Goal: Check status: Check status

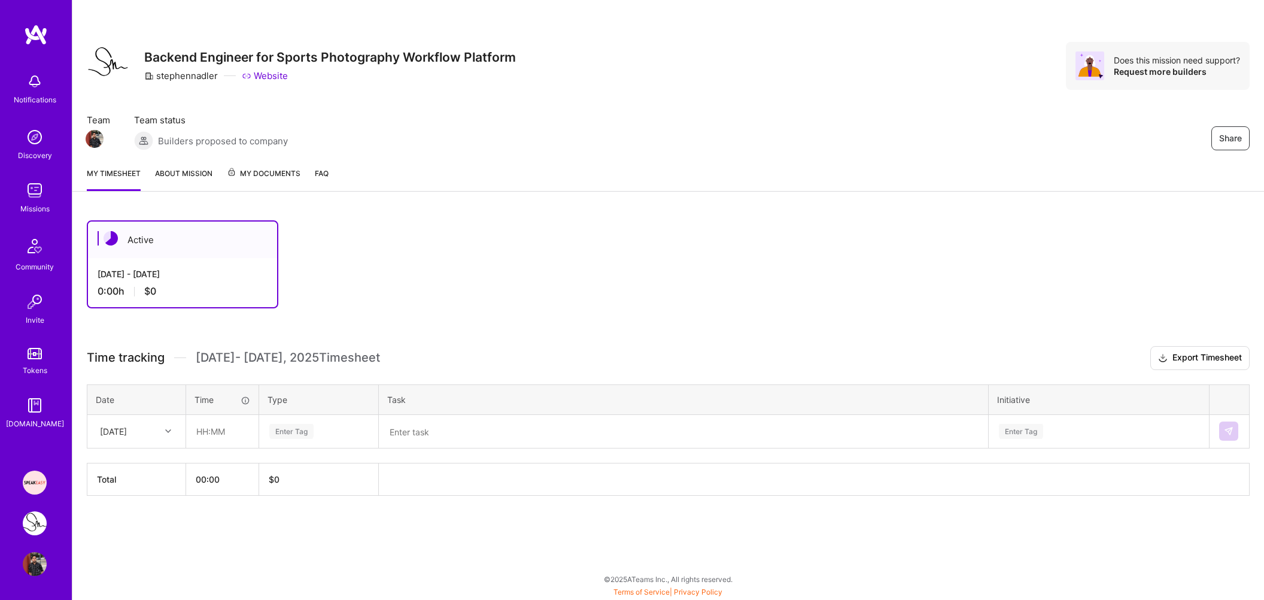
drag, startPoint x: 247, startPoint y: 357, endPoint x: 387, endPoint y: 357, distance: 140.7
click at [387, 357] on h3 "Time tracking [DATE] - [DATE] Timesheet Export Timesheet" at bounding box center [668, 358] width 1163 height 24
drag, startPoint x: 391, startPoint y: 359, endPoint x: 186, endPoint y: 359, distance: 204.7
click at [186, 359] on h3 "Time tracking [DATE] - [DATE] Timesheet Export Timesheet" at bounding box center [668, 358] width 1163 height 24
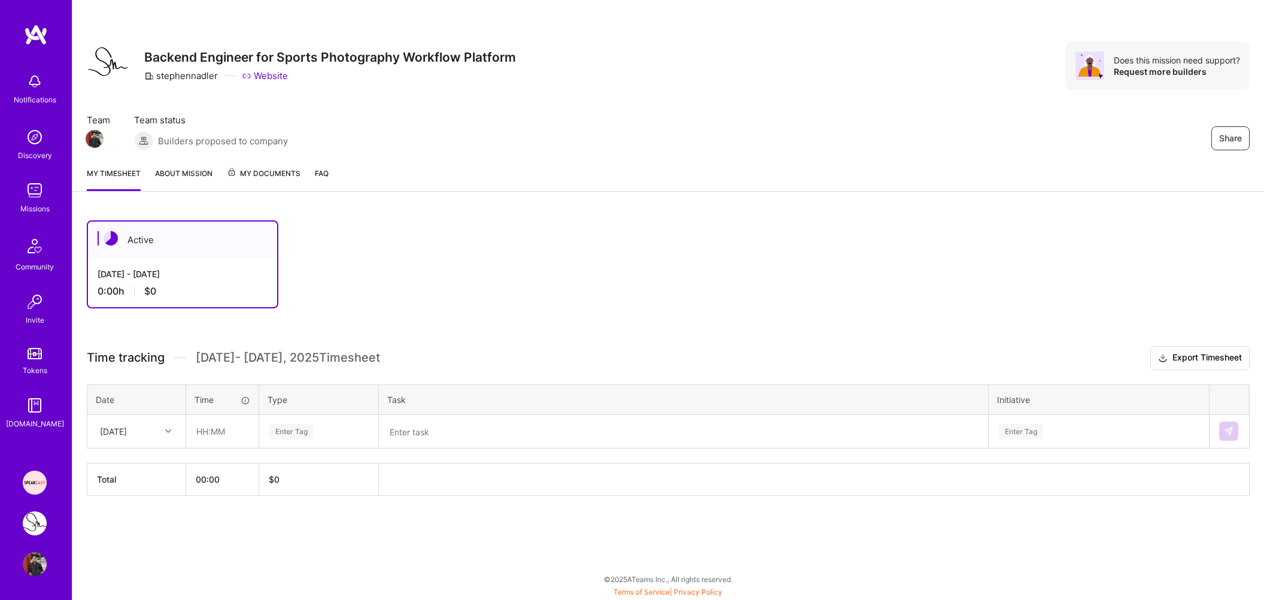
click at [196, 357] on span "[DATE] - [DATE] Timesheet" at bounding box center [288, 357] width 184 height 15
drag, startPoint x: 196, startPoint y: 358, endPoint x: 391, endPoint y: 360, distance: 194.5
click at [391, 360] on h3 "Time tracking [DATE] - [DATE] Timesheet Export Timesheet" at bounding box center [668, 358] width 1163 height 24
drag, startPoint x: 391, startPoint y: 360, endPoint x: 196, endPoint y: 360, distance: 194.5
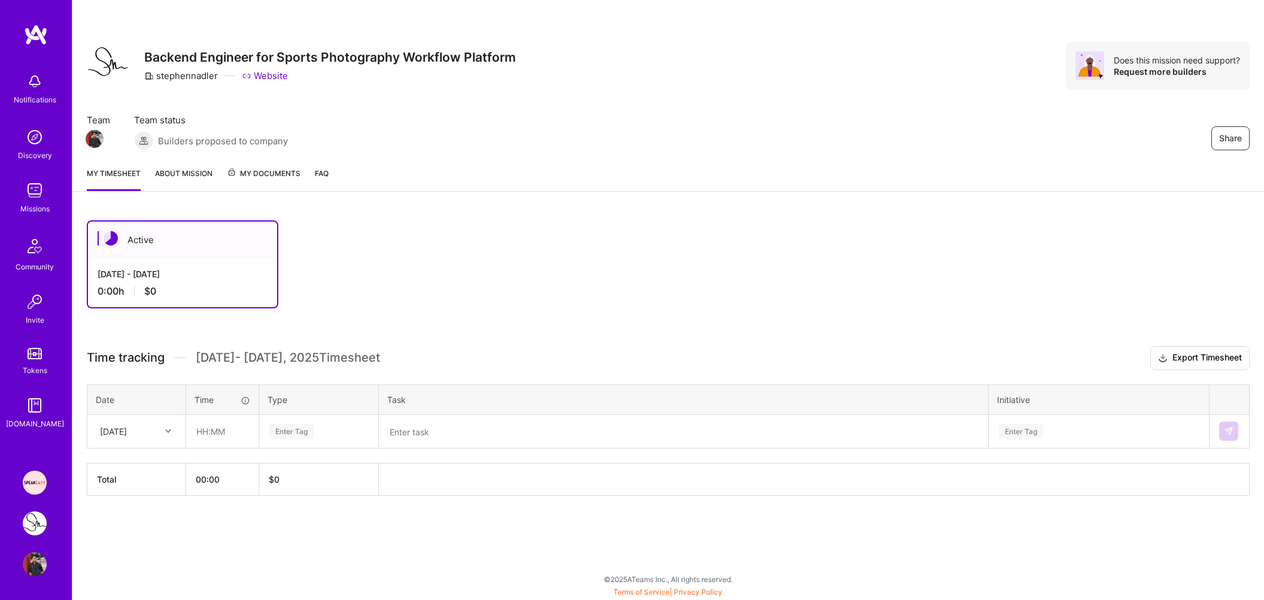
click at [196, 360] on h3 "Time tracking [DATE] - [DATE] Timesheet Export Timesheet" at bounding box center [668, 358] width 1163 height 24
click at [196, 360] on span "[DATE] - [DATE] Timesheet" at bounding box center [288, 357] width 184 height 15
click at [136, 357] on span "Time tracking" at bounding box center [126, 357] width 78 height 15
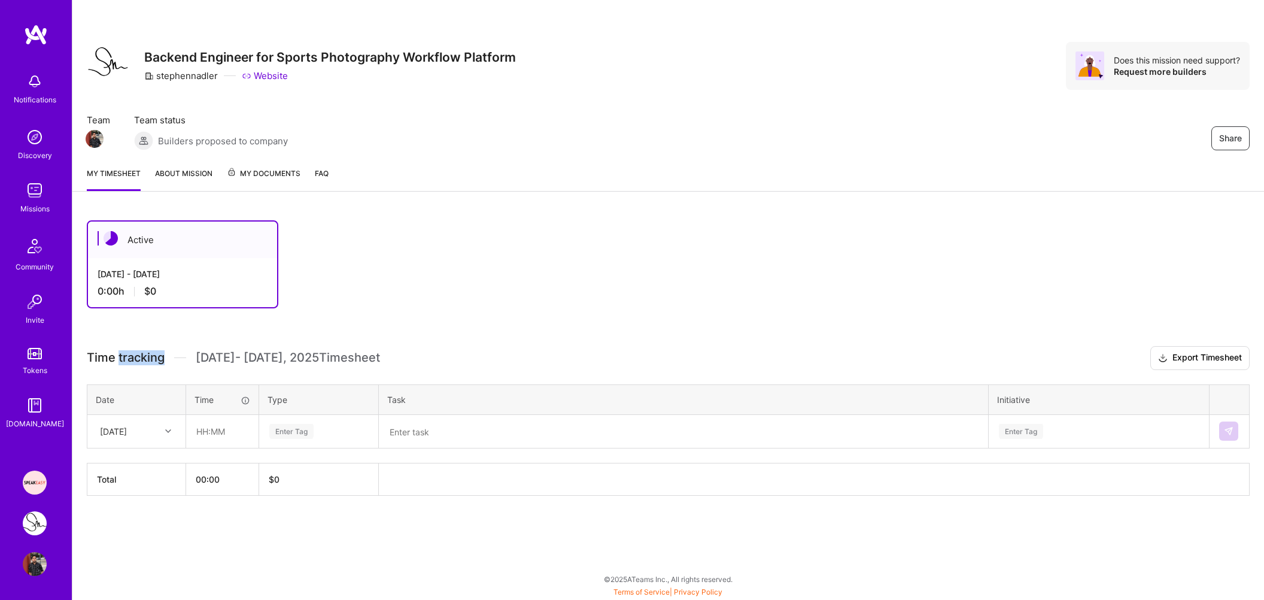
click at [136, 357] on span "Time tracking" at bounding box center [126, 357] width 78 height 15
click at [236, 357] on span "[DATE] - [DATE] Timesheet" at bounding box center [288, 357] width 184 height 15
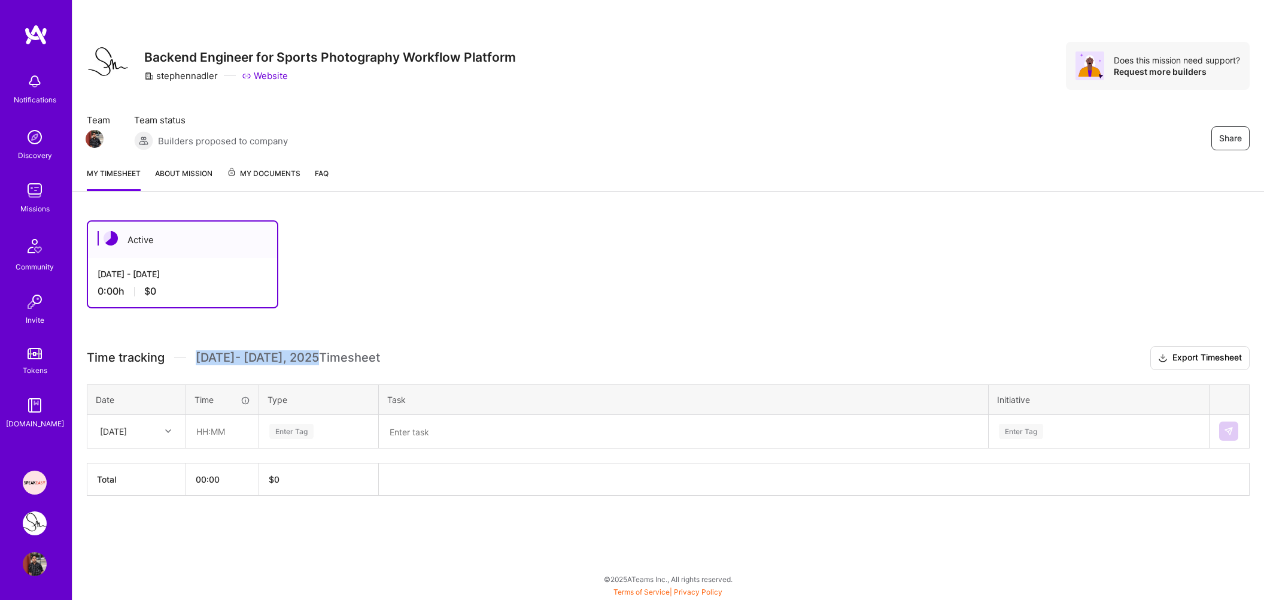
click at [357, 359] on span "[DATE] - [DATE] Timesheet" at bounding box center [288, 357] width 184 height 15
click at [296, 360] on span "[DATE] - [DATE] Timesheet" at bounding box center [288, 357] width 184 height 15
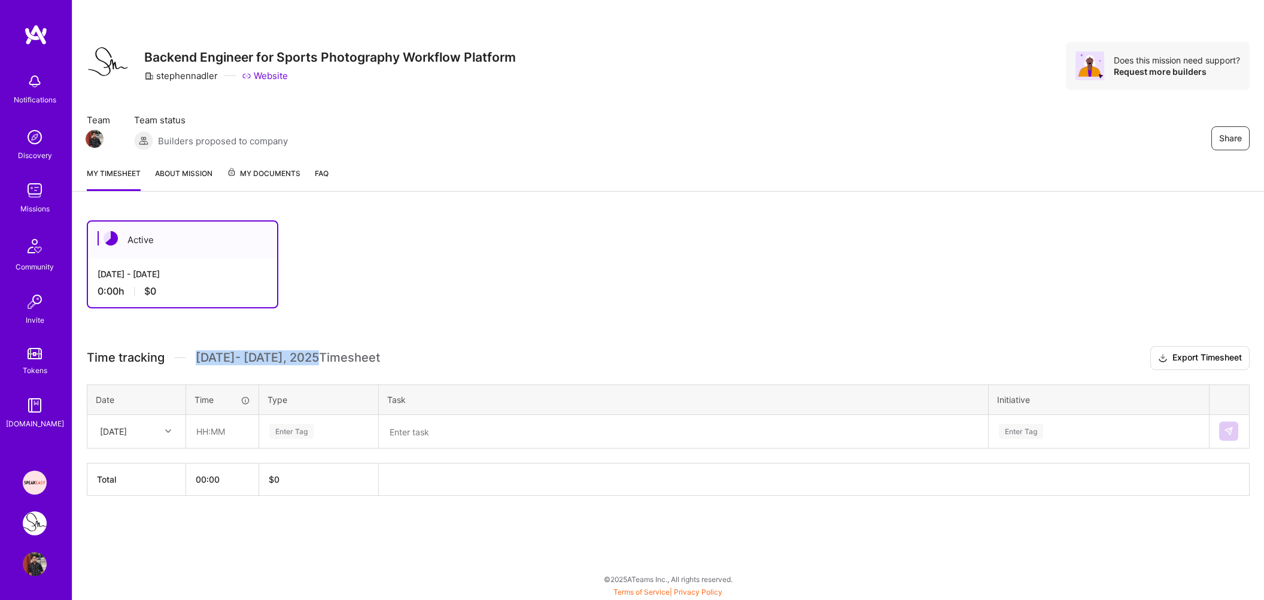
click at [296, 360] on span "[DATE] - [DATE] Timesheet" at bounding box center [288, 357] width 184 height 15
click at [116, 354] on span "Time tracking" at bounding box center [126, 357] width 78 height 15
click at [203, 357] on span "[DATE] - [DATE] Timesheet" at bounding box center [288, 357] width 184 height 15
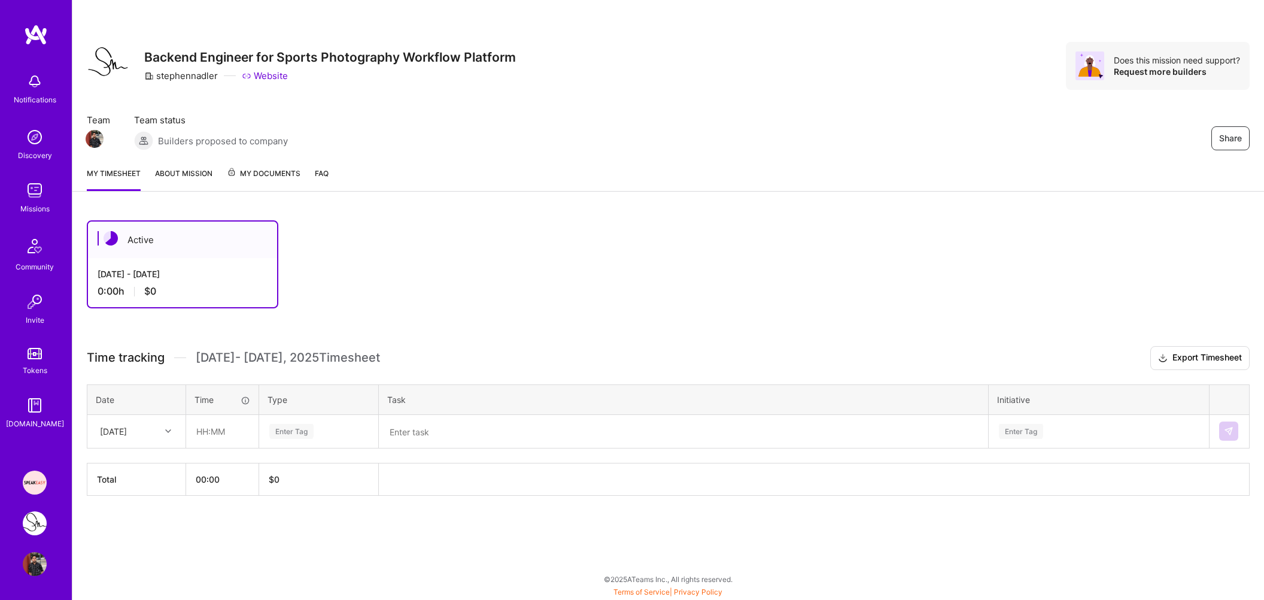
drag, startPoint x: 197, startPoint y: 357, endPoint x: 430, endPoint y: 357, distance: 232.8
click at [430, 357] on h3 "Time tracking [DATE] - [DATE] Timesheet Export Timesheet" at bounding box center [668, 358] width 1163 height 24
click at [414, 364] on h3 "Time tracking [DATE] - [DATE] Timesheet Export Timesheet" at bounding box center [668, 358] width 1163 height 24
drag, startPoint x: 414, startPoint y: 364, endPoint x: 74, endPoint y: 360, distance: 340.6
click at [74, 360] on div "Active [DATE] - [DATE] 0:00 h $0 Time tracking [DATE] - [DATE] Timesheet Export…" at bounding box center [668, 380] width 1192 height 348
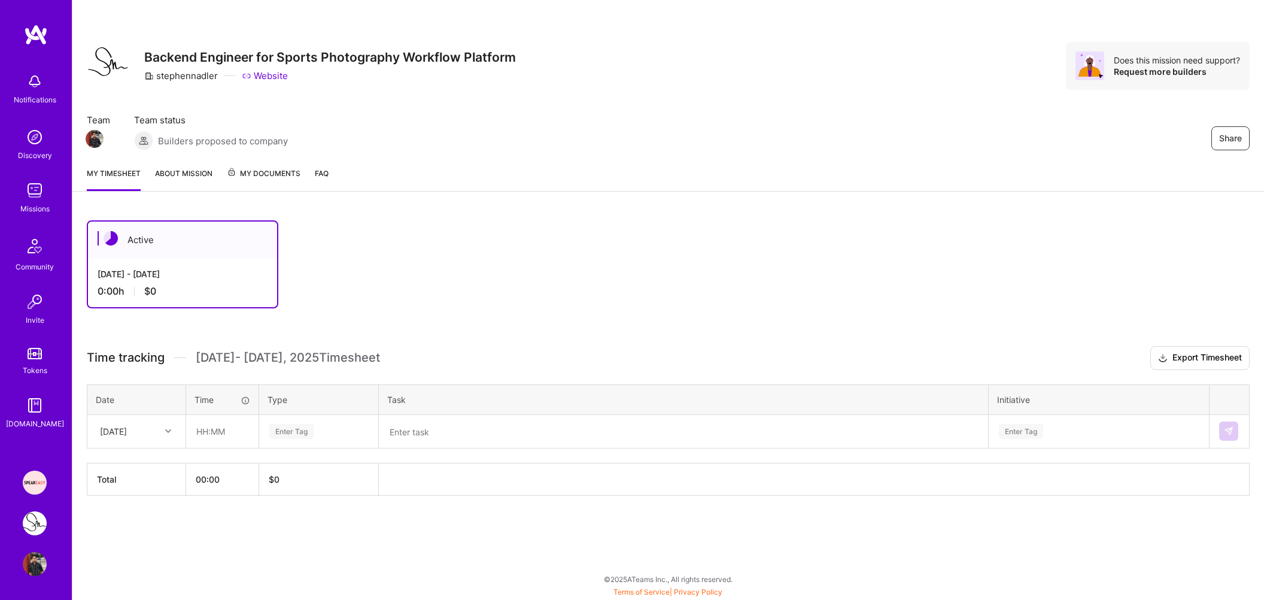
click at [157, 369] on div "Time tracking [DATE] - [DATE] Timesheet Export Timesheet Date Time Type Task In…" at bounding box center [668, 421] width 1163 height 150
click at [139, 356] on span "Time tracking" at bounding box center [126, 357] width 78 height 15
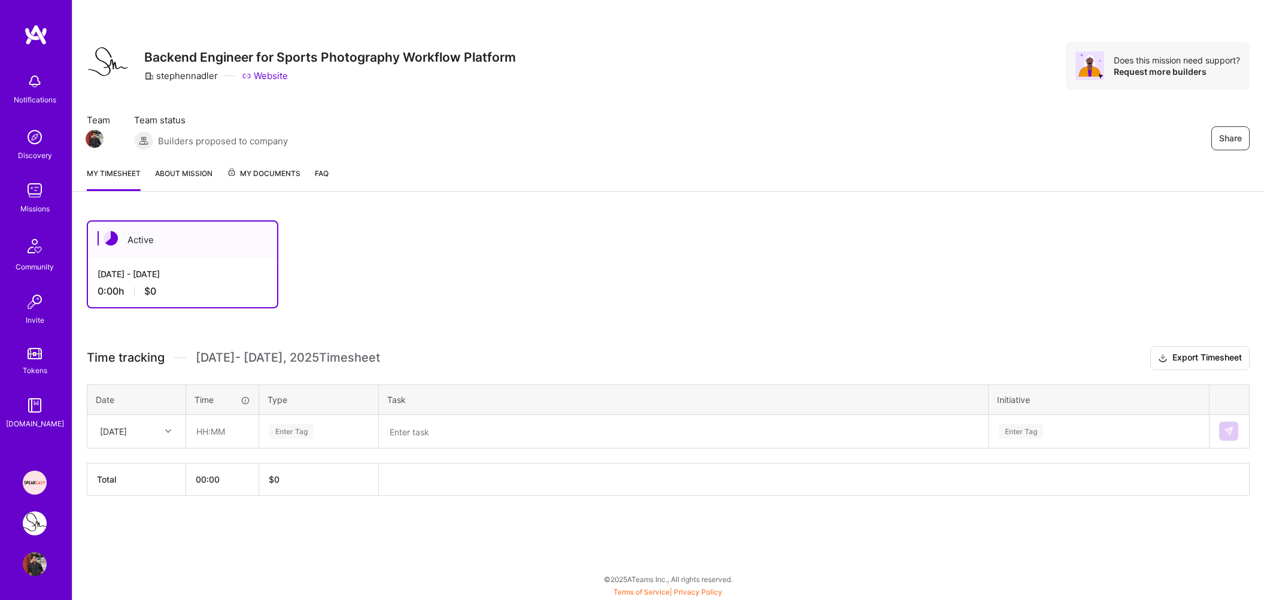
click at [212, 357] on span "[DATE] - [DATE] Timesheet" at bounding box center [288, 357] width 184 height 15
click at [313, 358] on span "[DATE] - [DATE] Timesheet" at bounding box center [288, 357] width 184 height 15
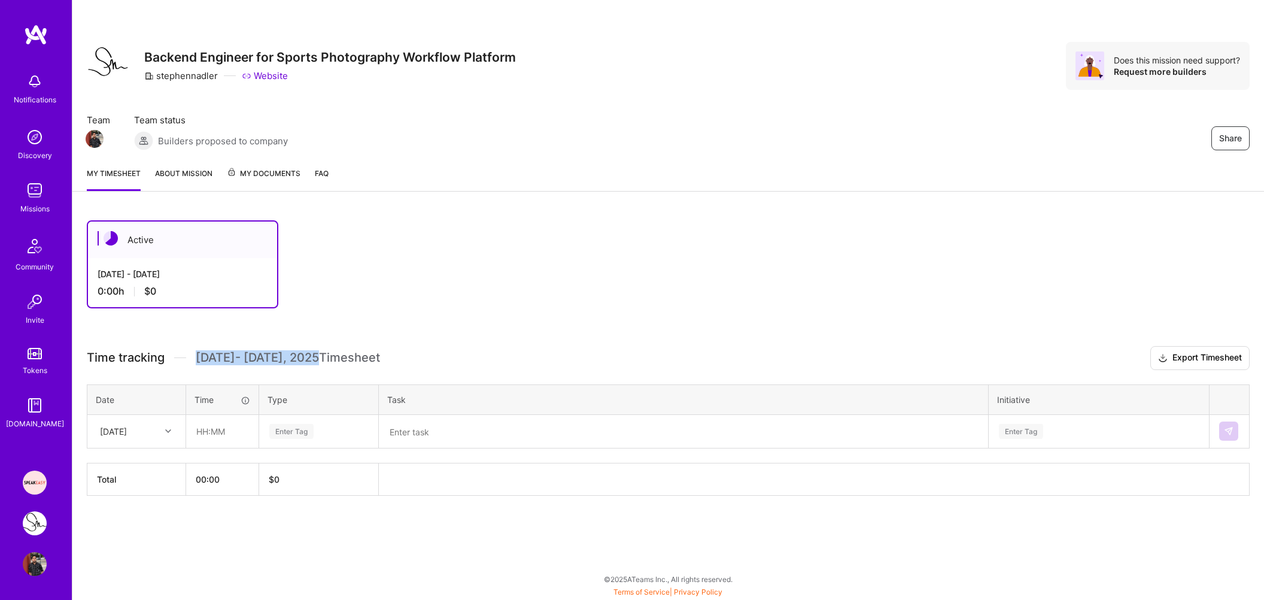
click at [313, 358] on span "[DATE] - [DATE] Timesheet" at bounding box center [288, 357] width 184 height 15
click at [320, 357] on span "[DATE] - [DATE] Timesheet" at bounding box center [288, 357] width 184 height 15
